Goal: Transaction & Acquisition: Obtain resource

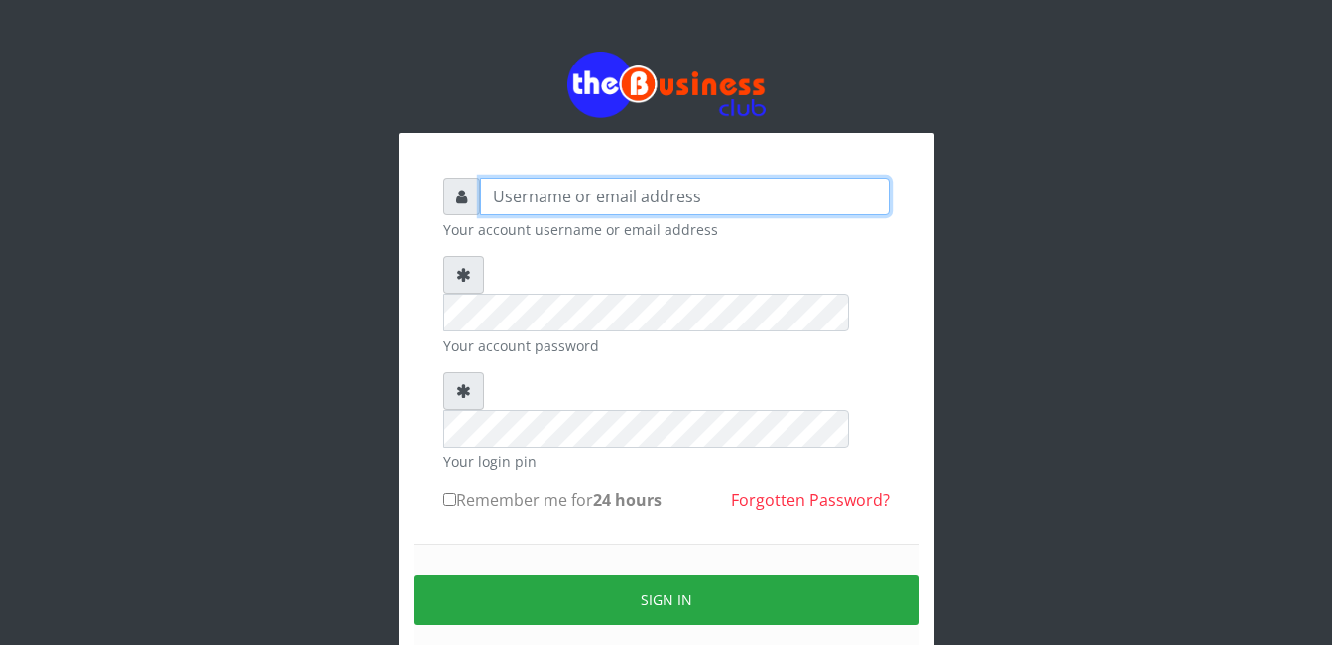
type input "gloworld1"
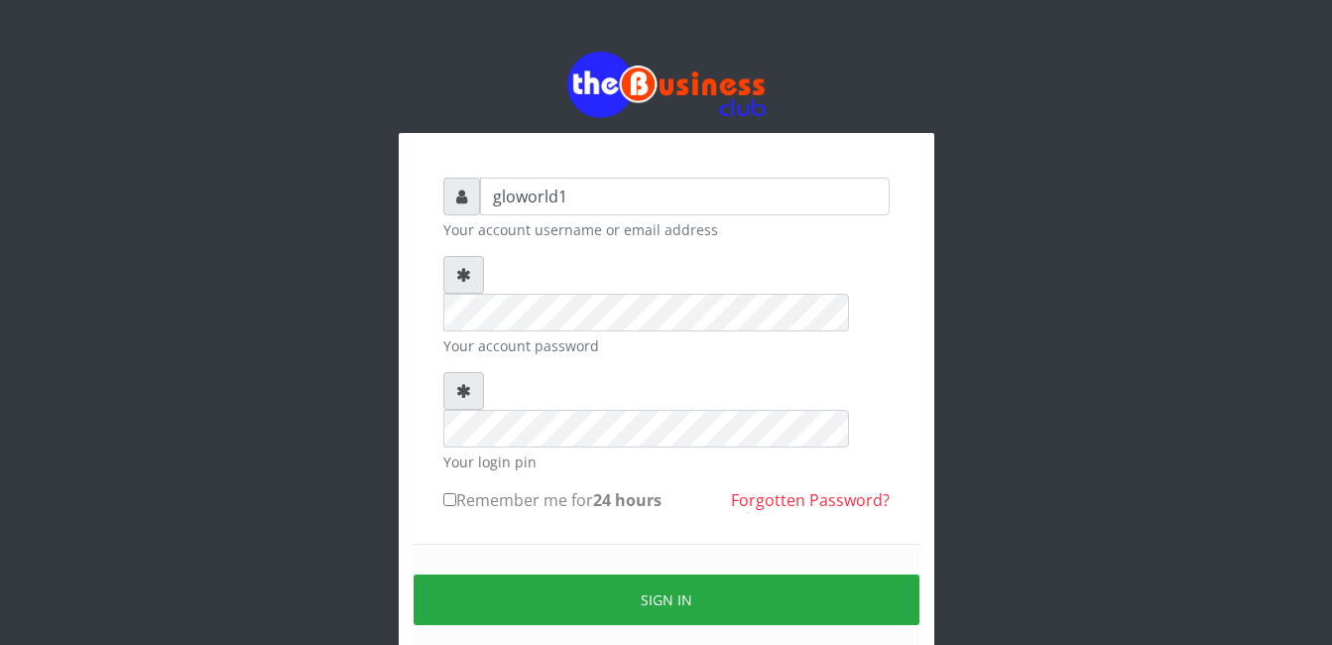
click at [447, 493] on input "Remember me for 24 hours" at bounding box center [449, 499] width 13 height 13
checkbox input "true"
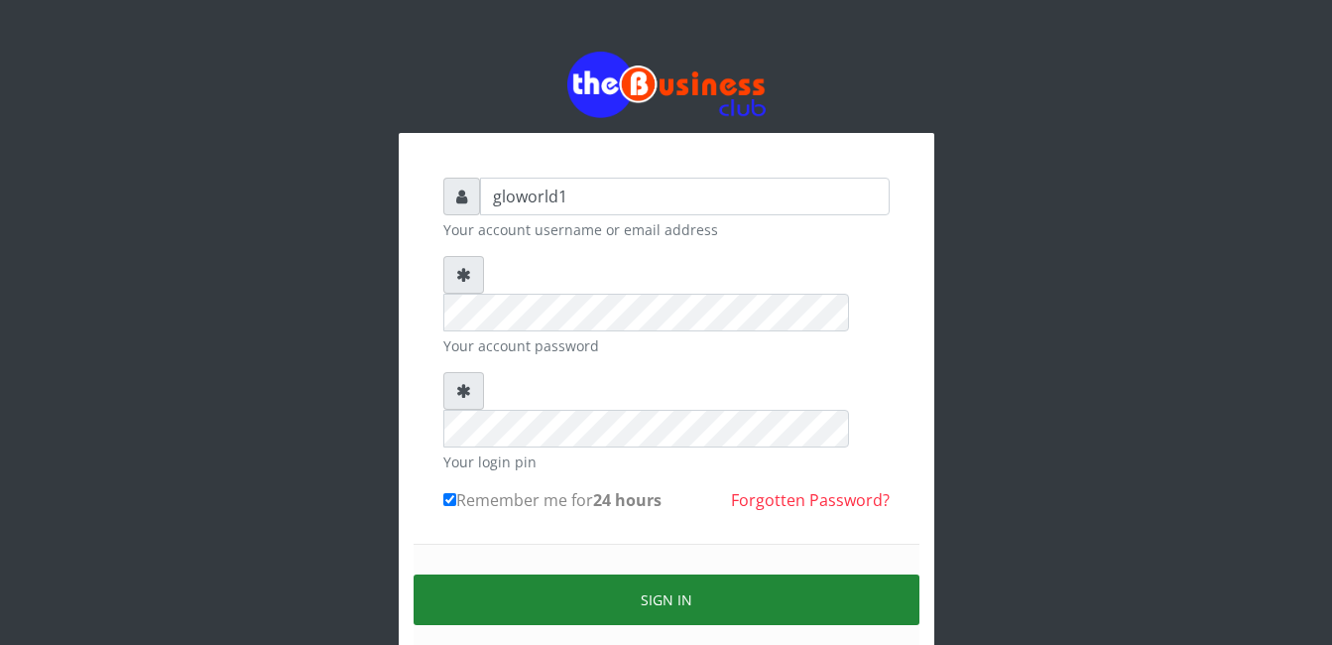
click at [668, 574] on button "Sign in" at bounding box center [667, 599] width 506 height 51
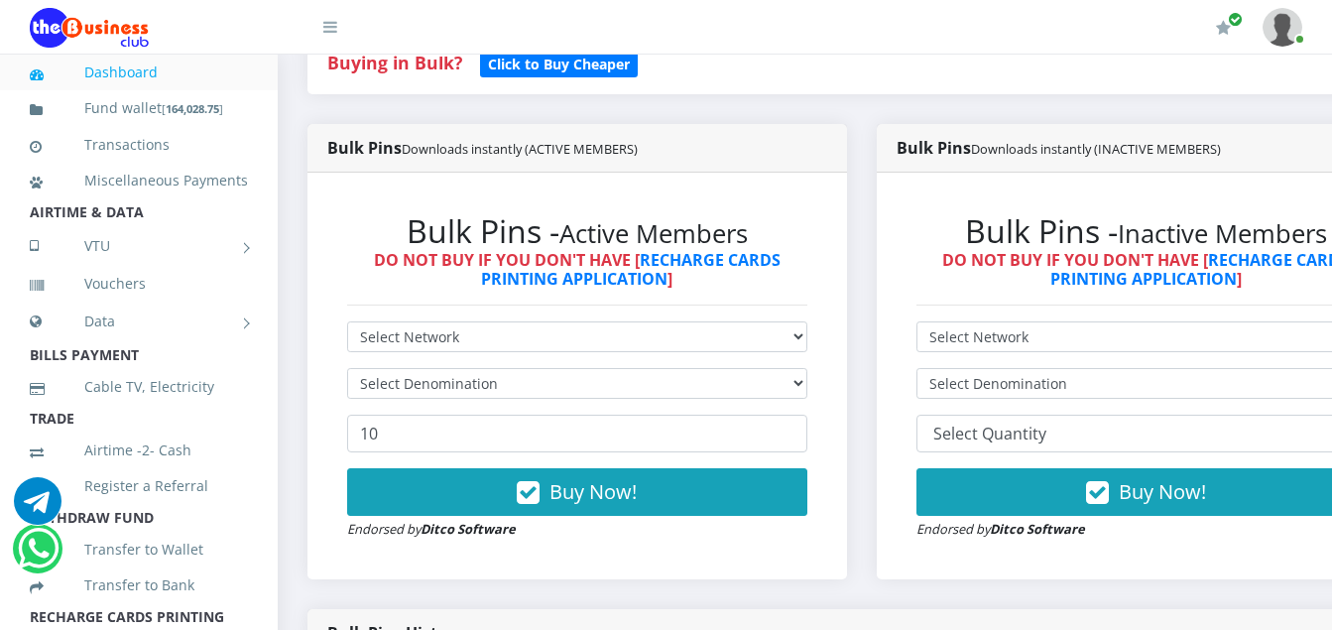
scroll to position [476, 0]
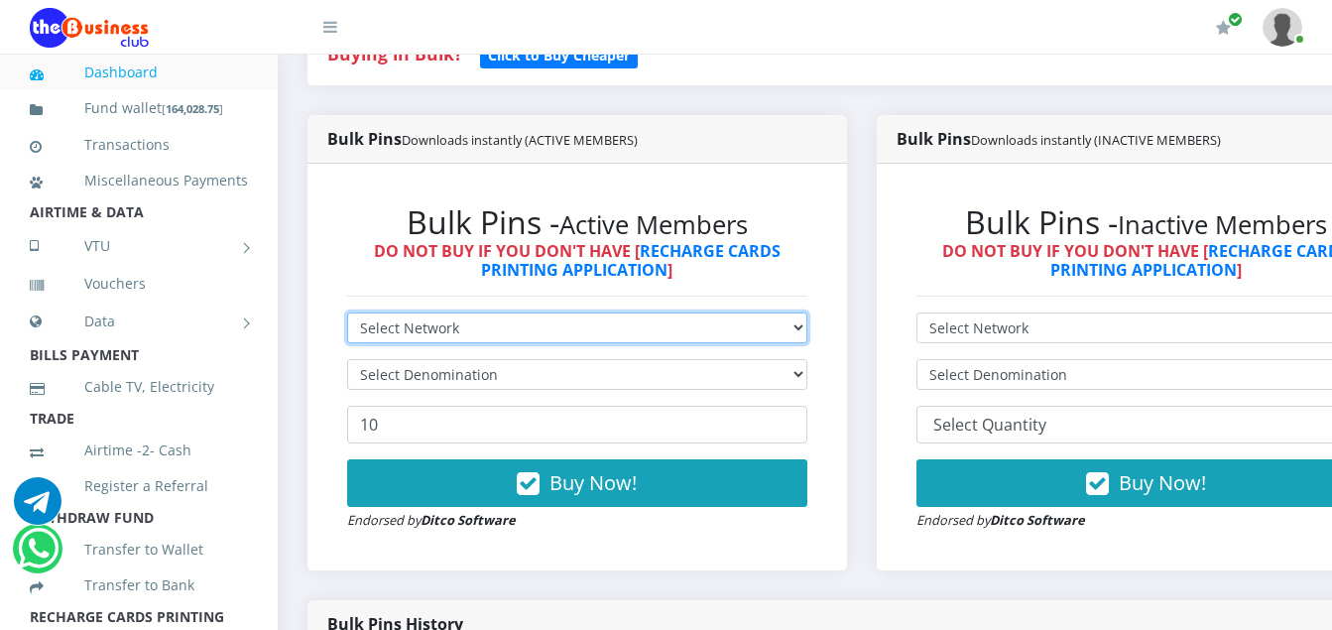
click at [462, 328] on select "Select Network MTN Globacom 9Mobile Airtel" at bounding box center [577, 327] width 460 height 31
select select "MTN"
click at [347, 316] on select "Select Network MTN Globacom 9Mobile Airtel" at bounding box center [577, 327] width 460 height 31
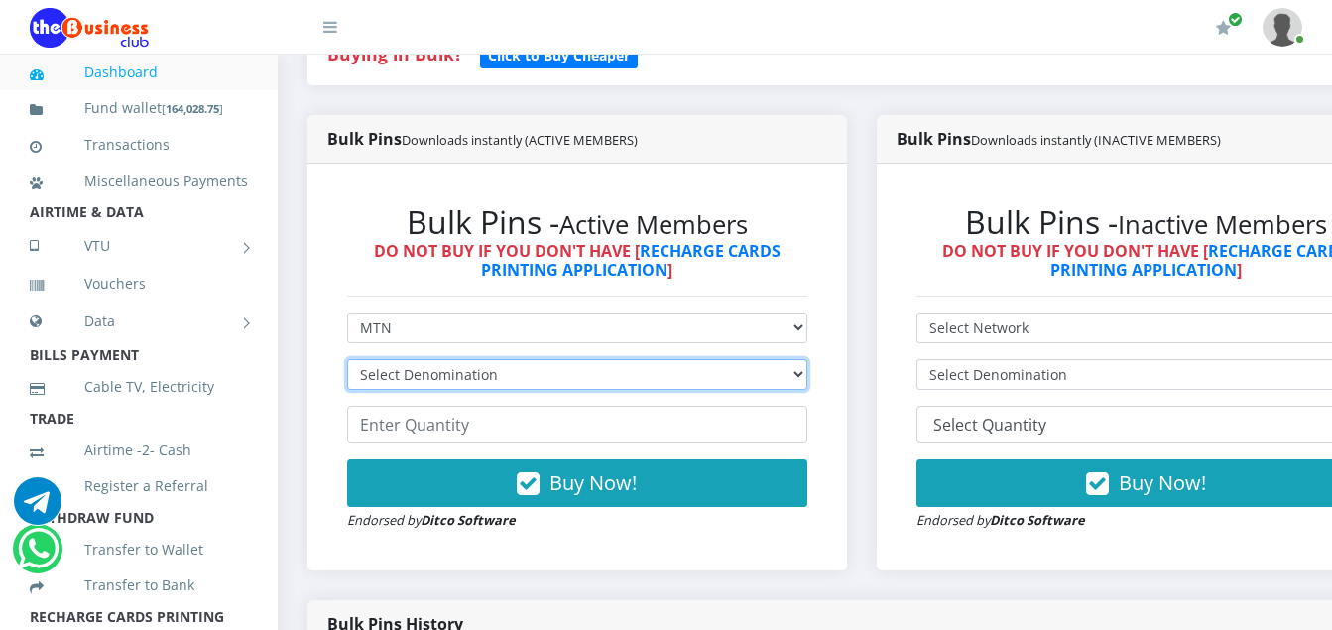
click at [503, 377] on select "Select Denomination MTN NGN100 - ₦96.94 MTN NGN200 - ₦193.88 MTN NGN400 - ₦387.…" at bounding box center [577, 374] width 460 height 31
select select "96.94-100"
click at [347, 363] on select "Select Denomination MTN NGN100 - ₦96.94 MTN NGN200 - ₦193.88 MTN NGN400 - ₦387.…" at bounding box center [577, 374] width 460 height 31
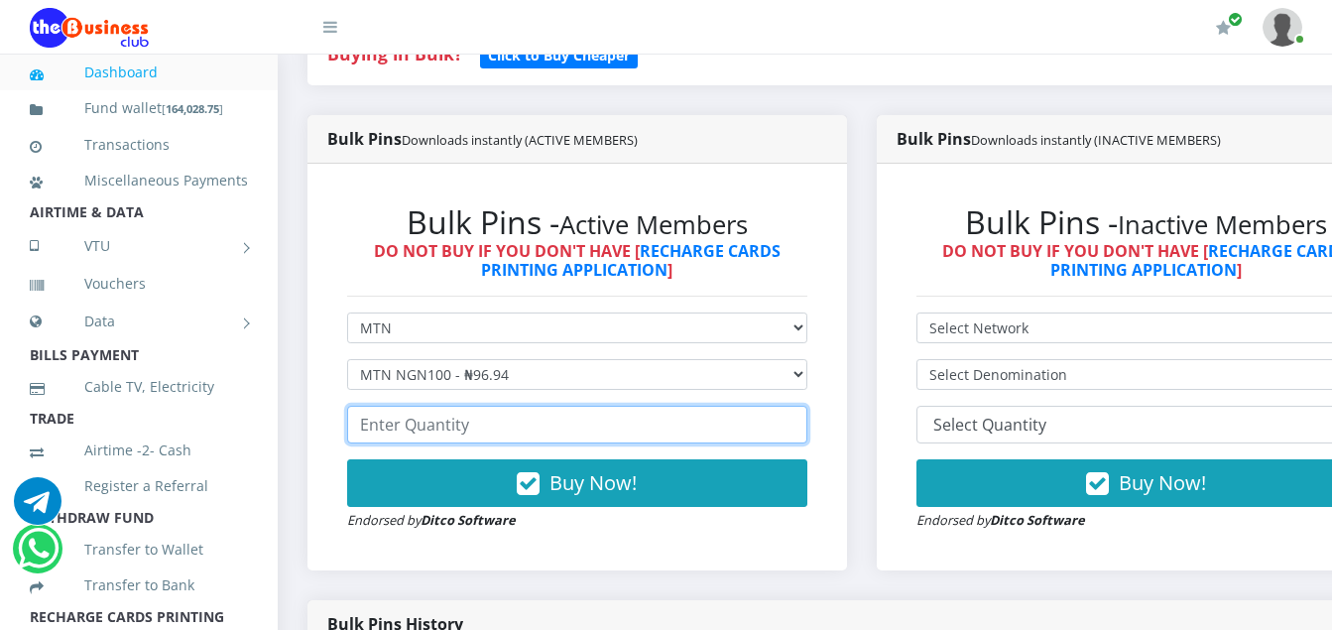
click at [473, 429] on input "number" at bounding box center [577, 425] width 460 height 38
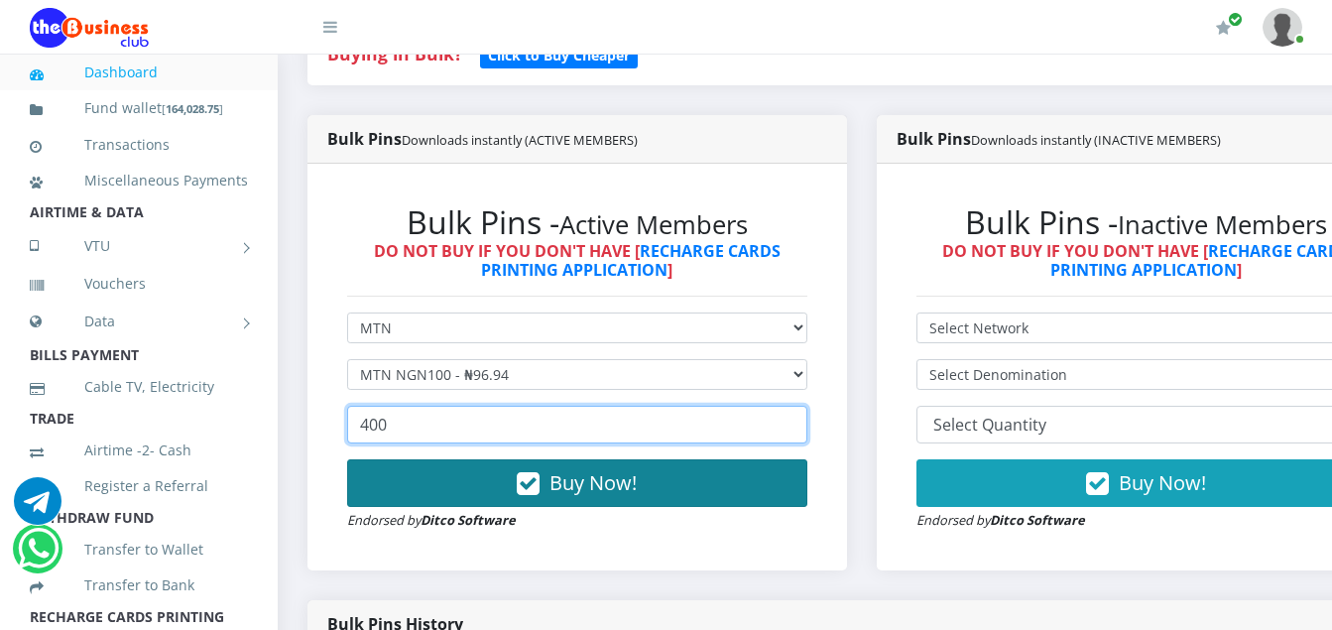
type input "400"
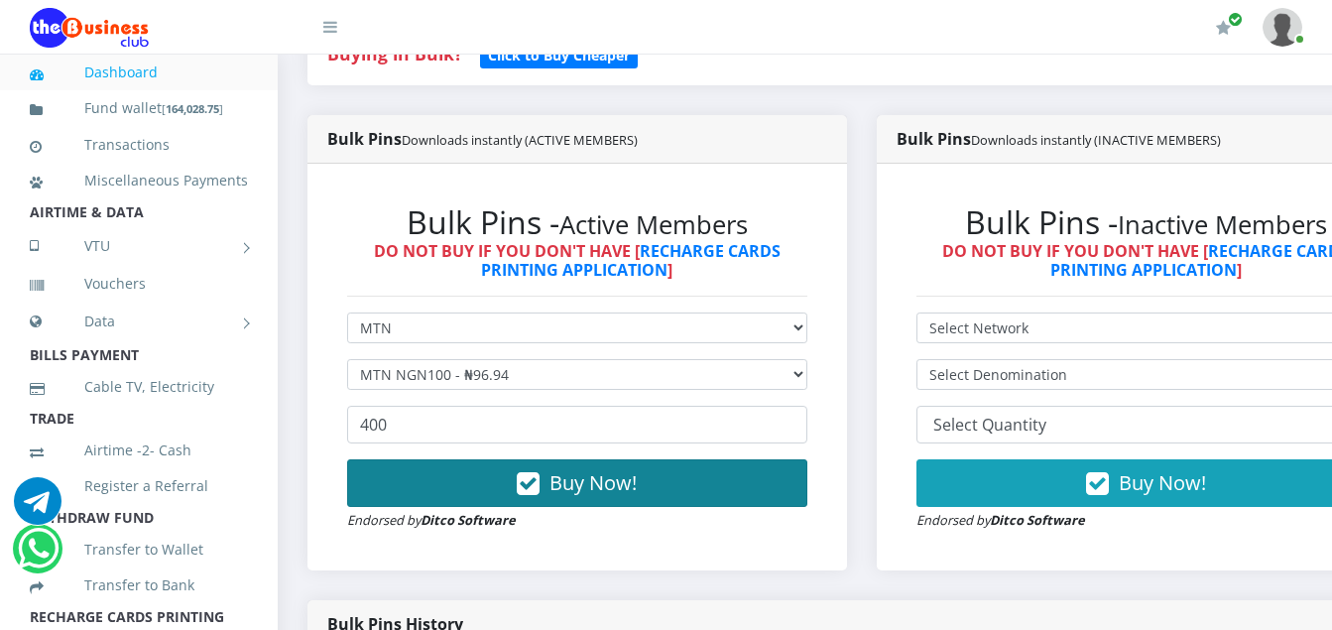
click at [534, 490] on icon "button" at bounding box center [528, 484] width 23 height 20
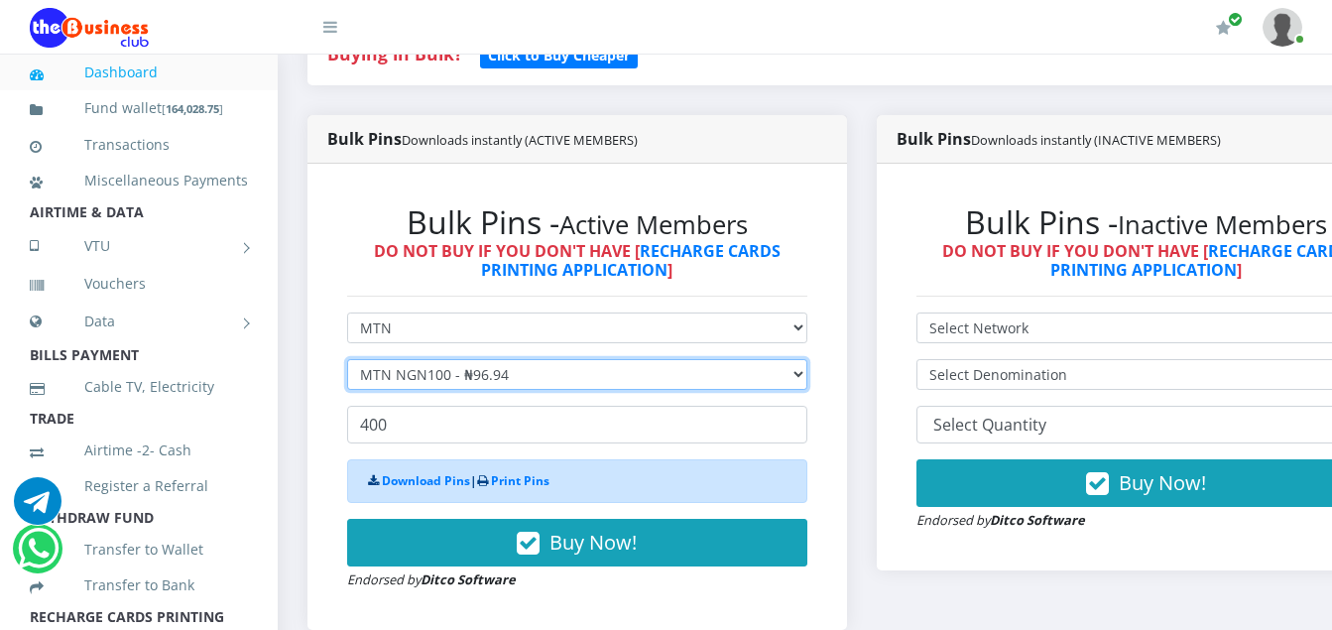
click at [528, 383] on select "Select Denomination MTN NGN100 - ₦96.94 MTN NGN200 - ₦193.88 MTN NGN400 - ₦387.…" at bounding box center [577, 374] width 460 height 31
select select "193.88-200"
click at [347, 363] on select "Select Denomination MTN NGN100 - ₦96.94 MTN NGN200 - ₦193.88 MTN NGN400 - ₦387.…" at bounding box center [577, 374] width 460 height 31
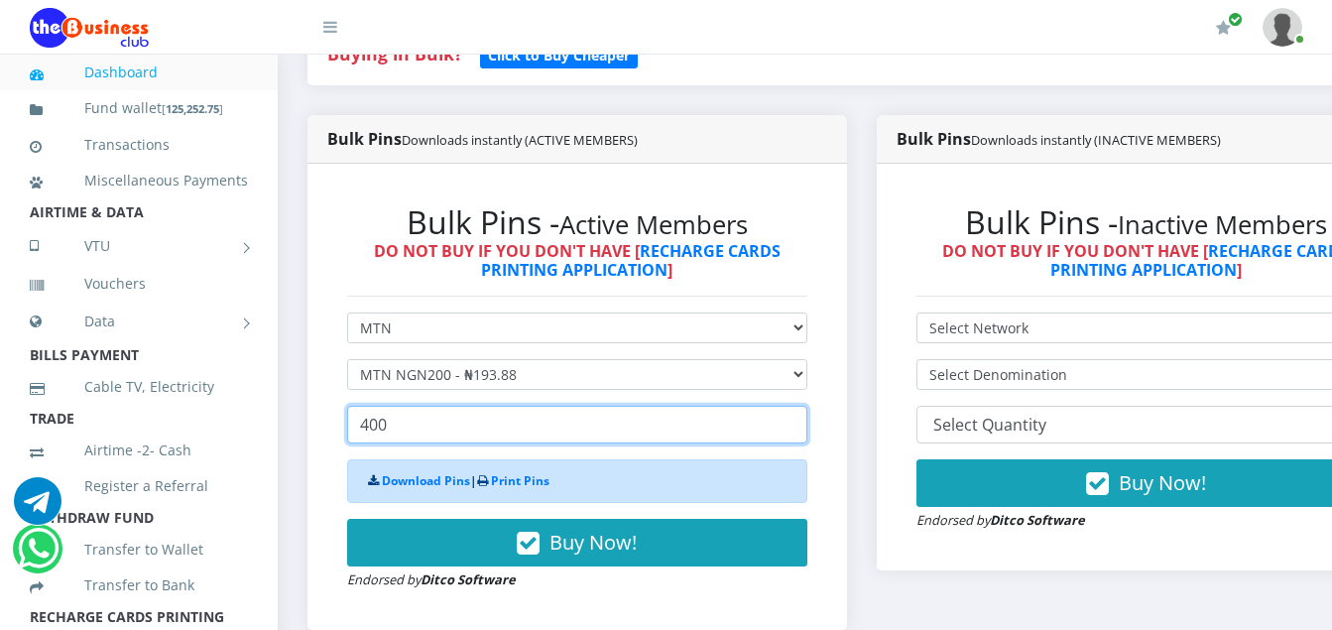
click at [392, 429] on input "400" at bounding box center [577, 425] width 460 height 38
type input "4"
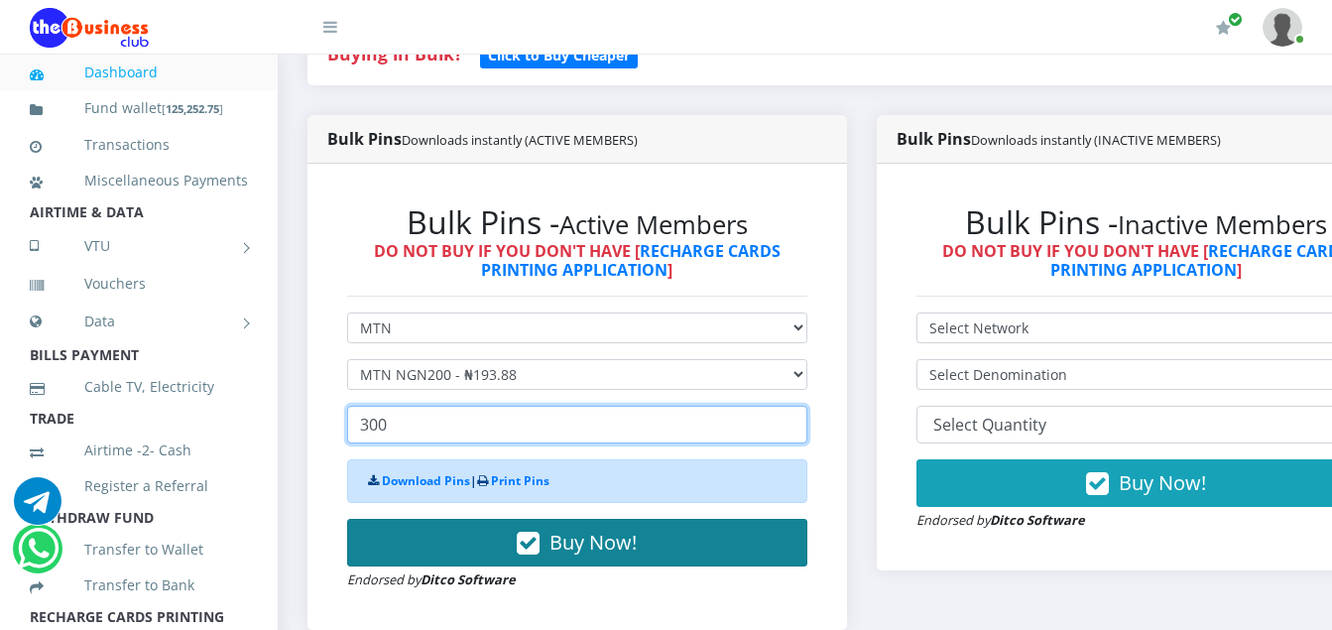
type input "300"
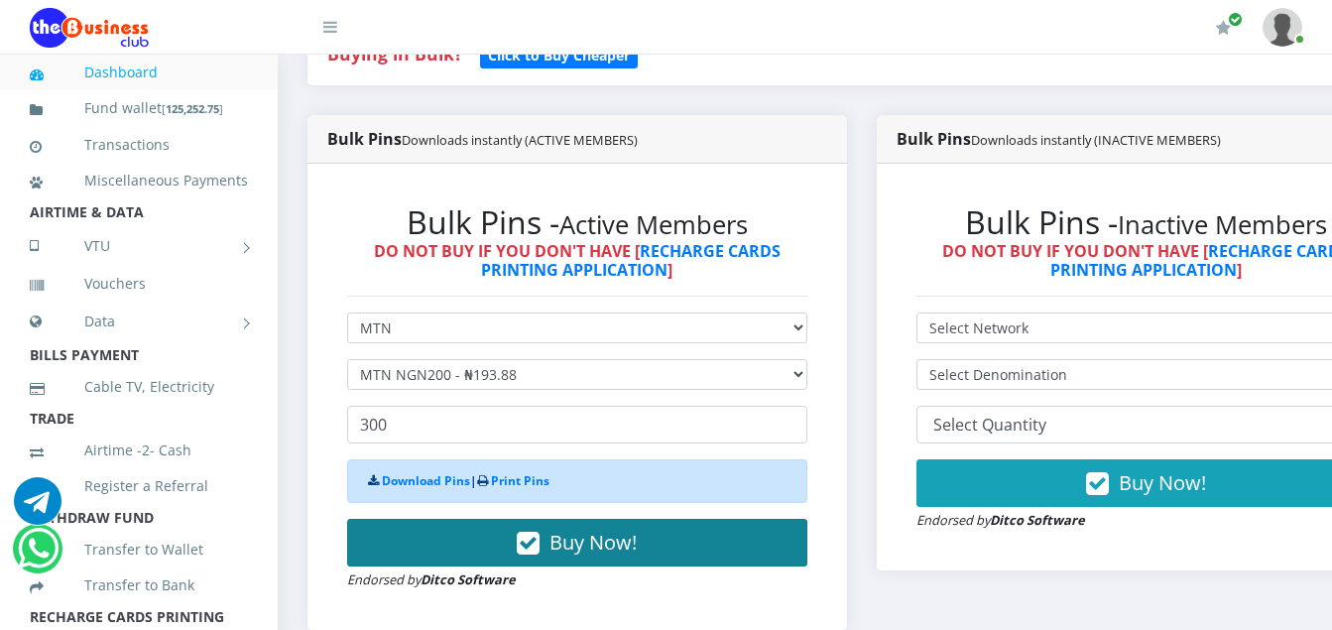
click at [540, 546] on icon "button" at bounding box center [528, 544] width 23 height 20
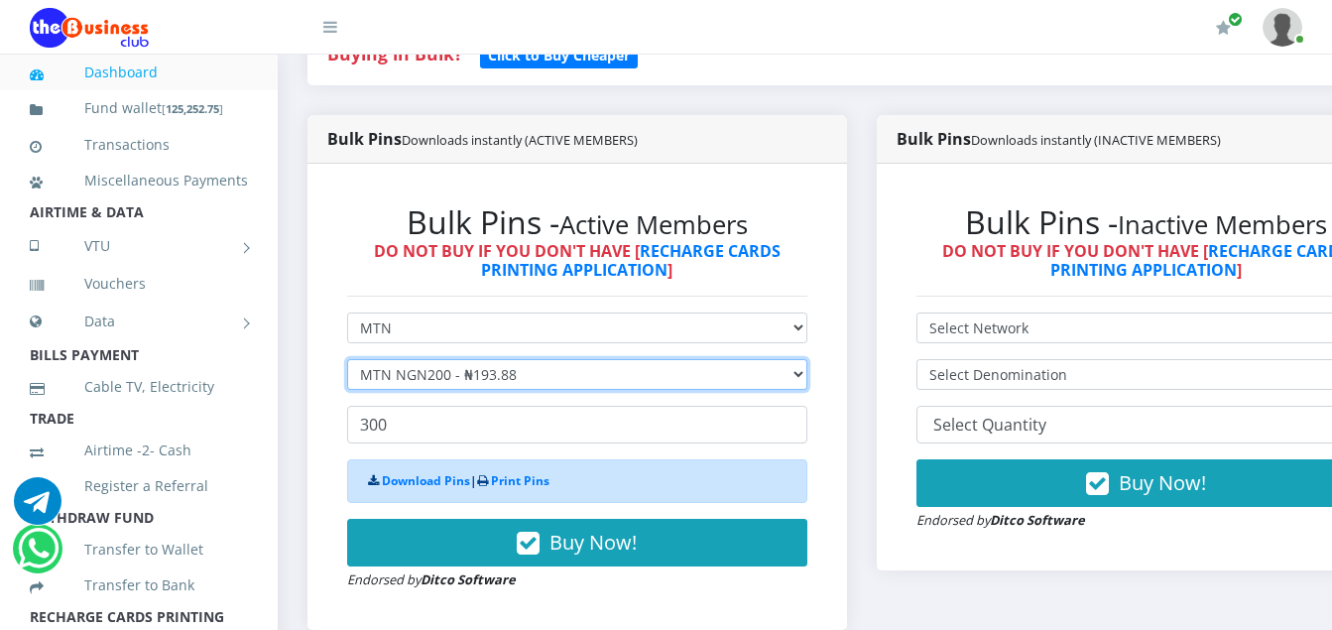
click at [524, 378] on select "Select Denomination MTN NGN100 - ₦96.94 MTN NGN200 - ₦193.88 MTN NGN400 - ₦387.…" at bounding box center [577, 374] width 460 height 31
select select "484.7-500"
click at [347, 363] on select "Select Denomination MTN NGN100 - ₦96.94 MTN NGN200 - ₦193.88 MTN NGN400 - ₦387.…" at bounding box center [577, 374] width 460 height 31
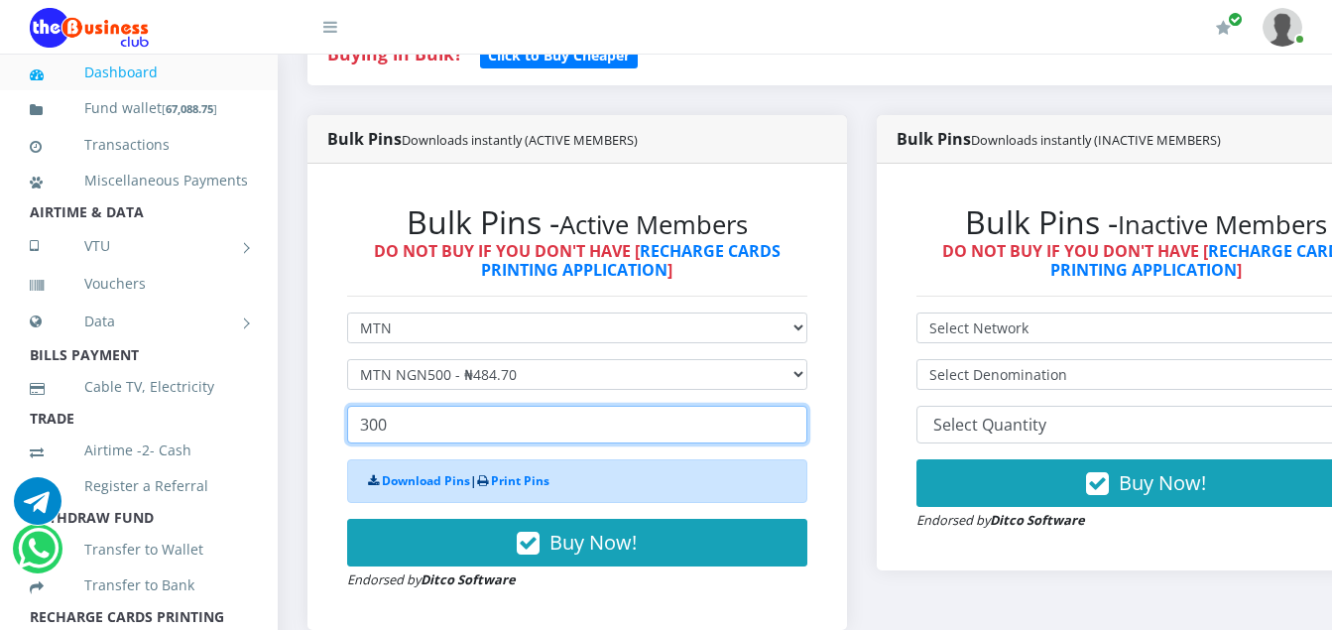
click at [394, 432] on input "300" at bounding box center [577, 425] width 460 height 38
click at [390, 434] on input "300" at bounding box center [577, 425] width 460 height 38
type input "3"
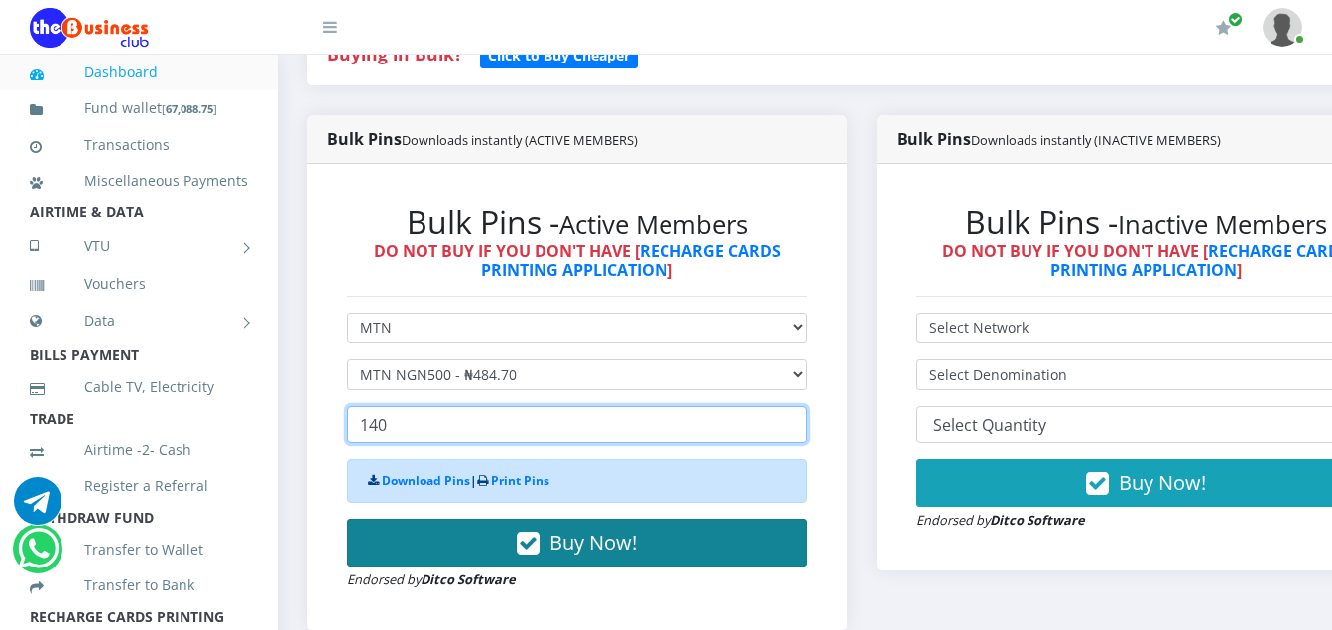
type input "140"
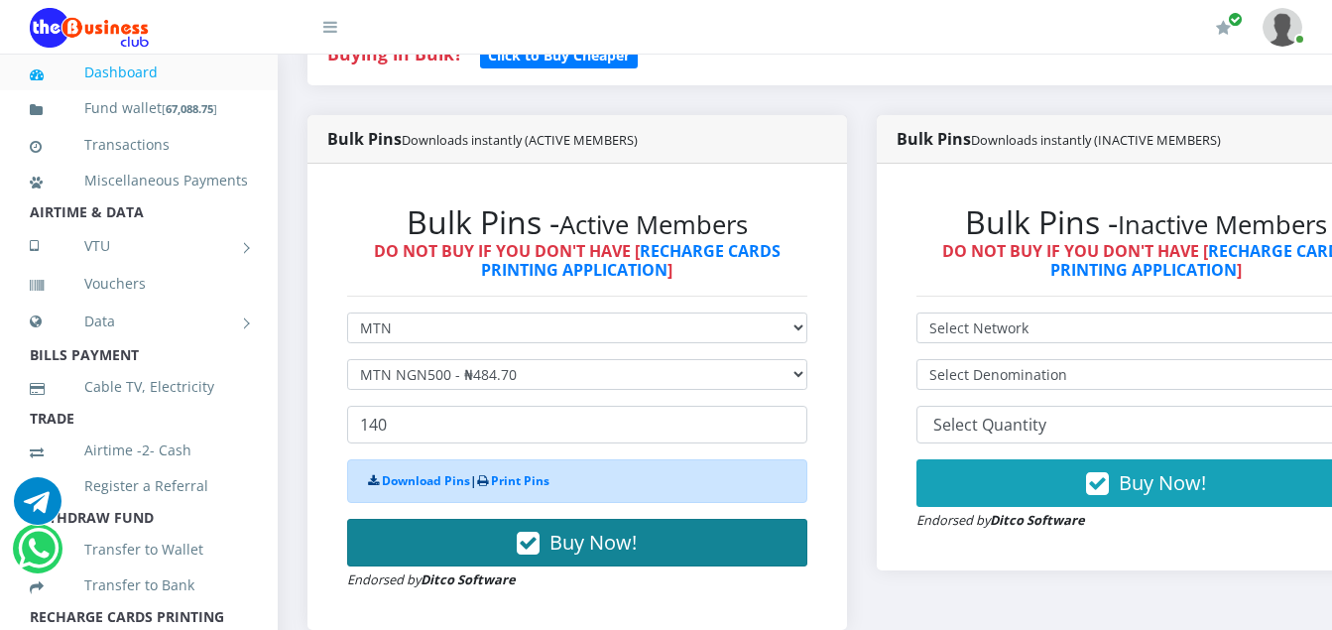
click at [538, 549] on icon "button" at bounding box center [528, 544] width 23 height 20
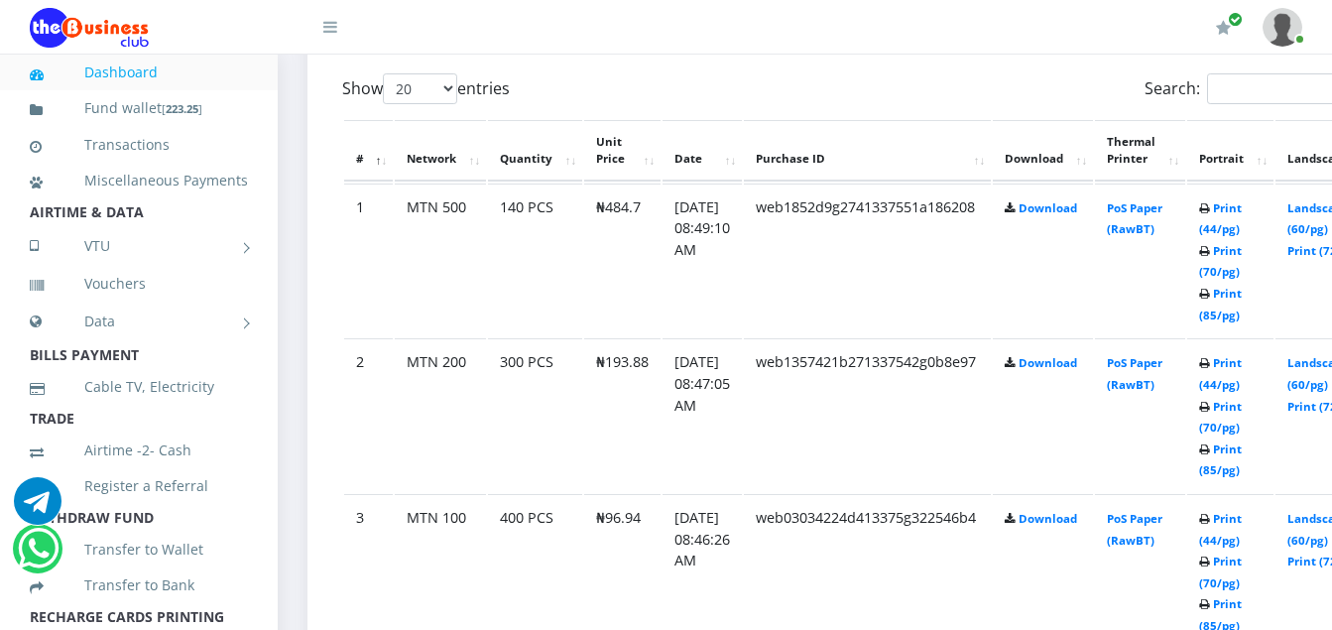
scroll to position [1111, 0]
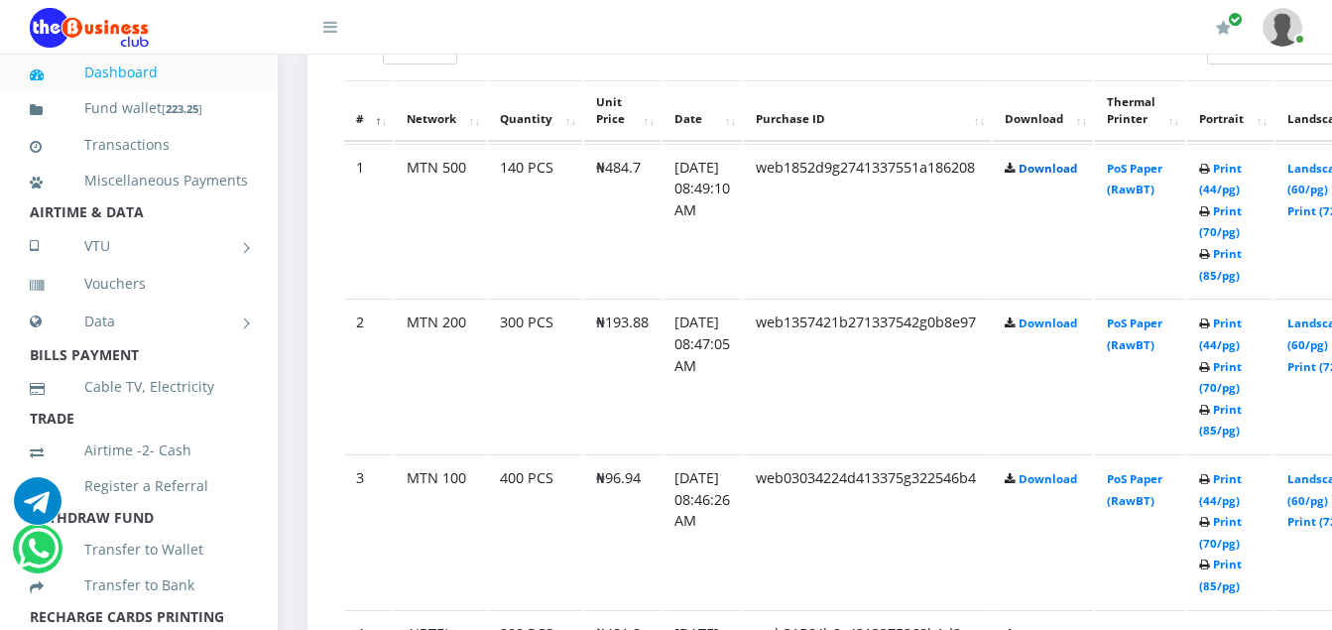
click at [1067, 174] on link "Download" at bounding box center [1048, 168] width 59 height 15
click at [1064, 325] on link "Download" at bounding box center [1048, 322] width 59 height 15
click at [1073, 484] on link "Download" at bounding box center [1048, 478] width 59 height 15
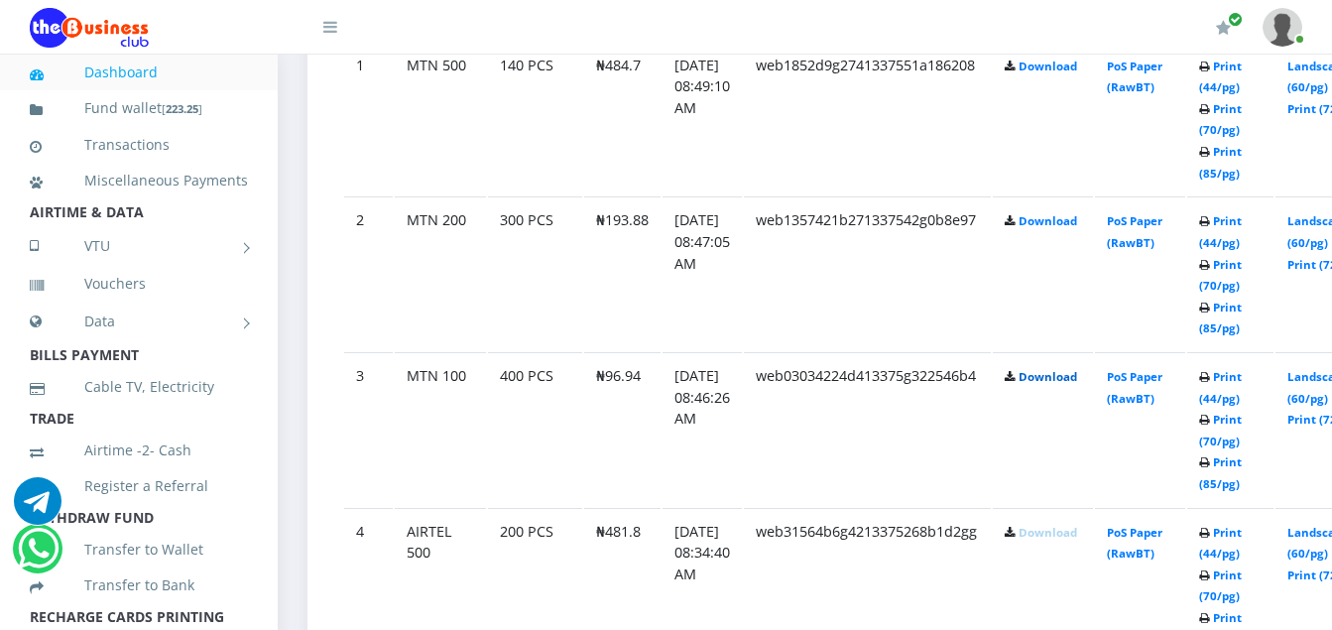
scroll to position [1230, 0]
